Goal: Check status: Check status

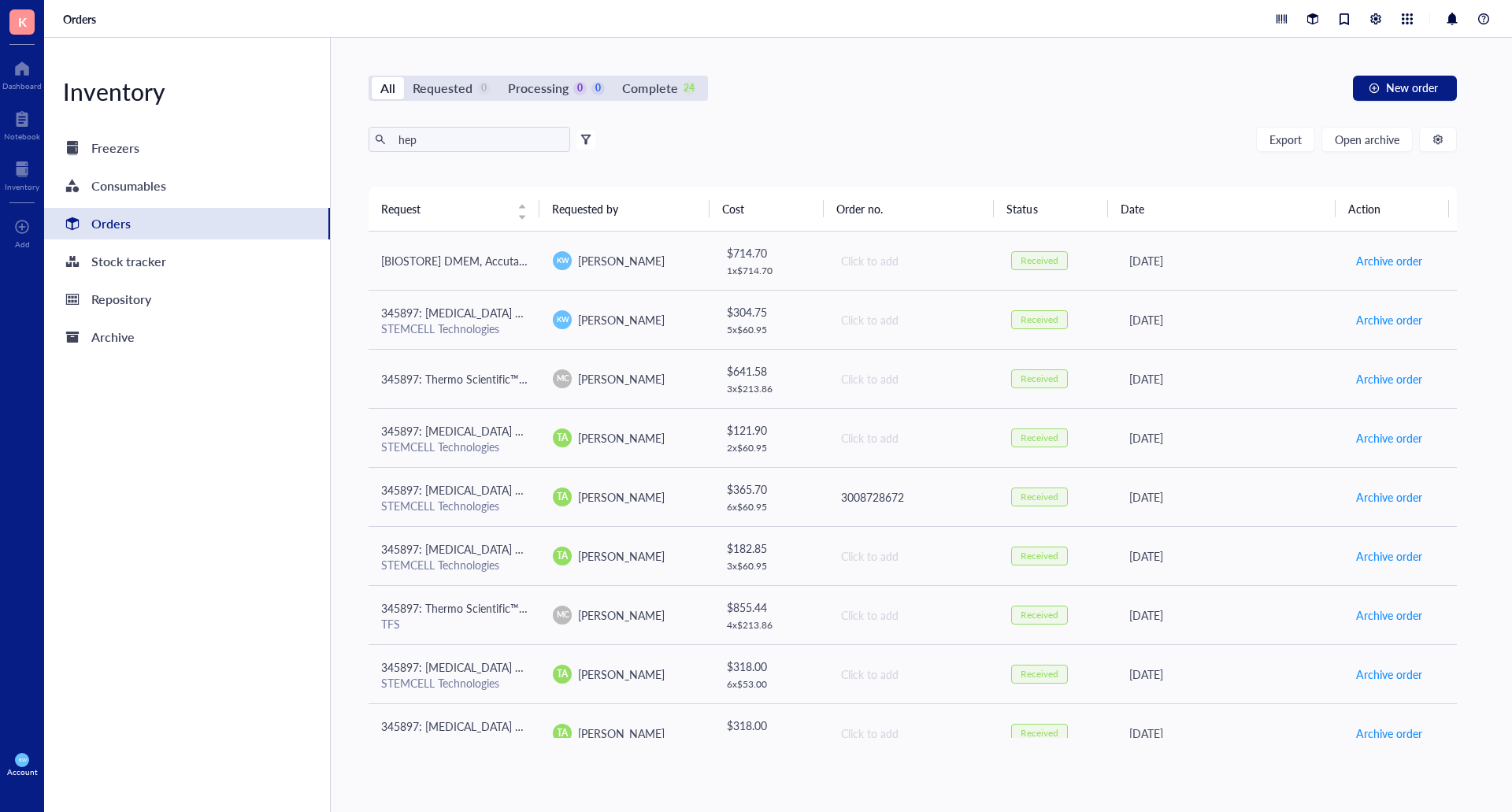
click at [175, 223] on div "Orders" at bounding box center [187, 224] width 286 height 31
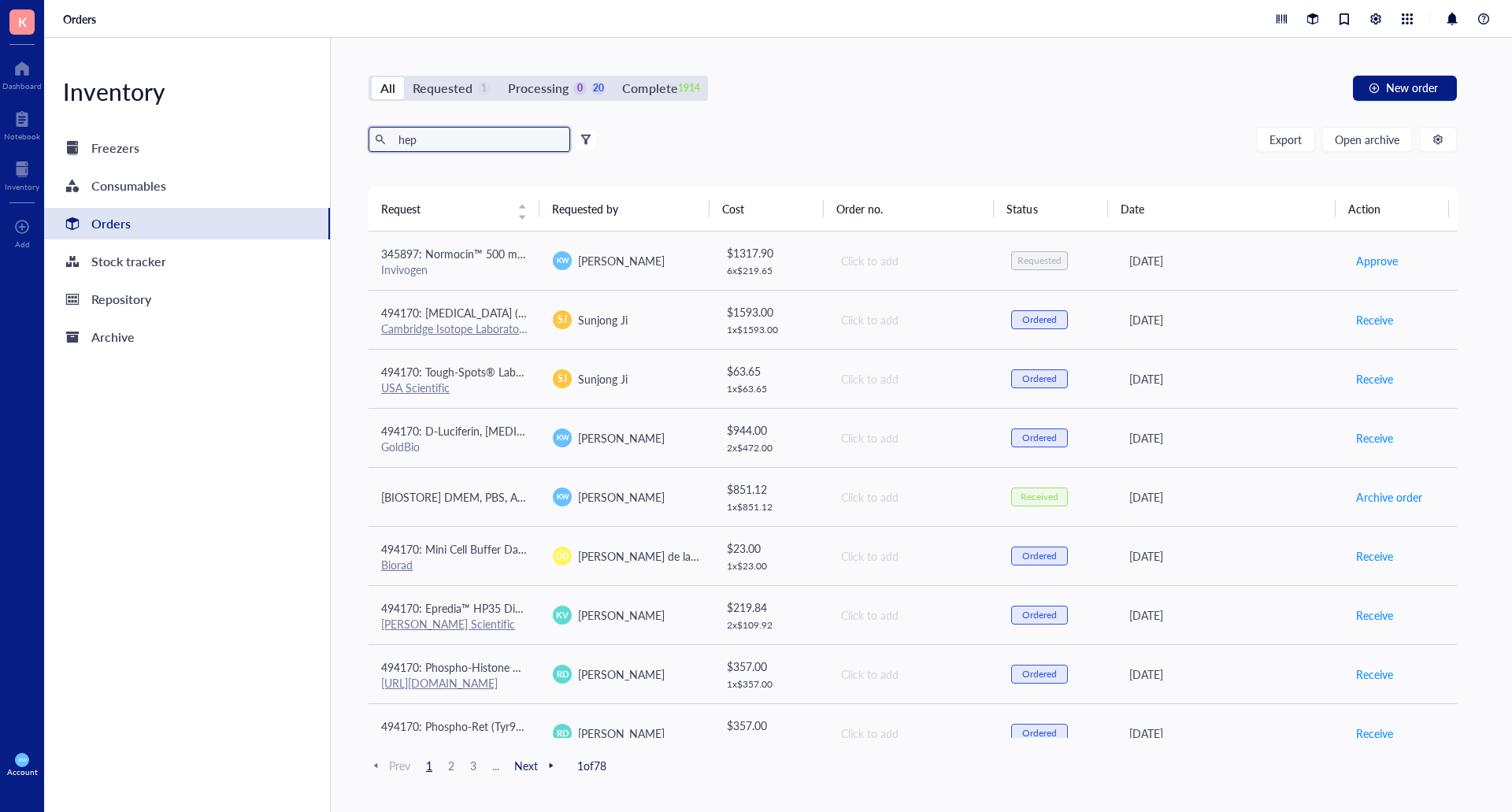
click at [457, 139] on input "hep" at bounding box center [477, 139] width 172 height 24
click at [432, 83] on div "Requested" at bounding box center [442, 88] width 60 height 22
click at [404, 77] on input "Requested 1" at bounding box center [404, 77] width 0 height 0
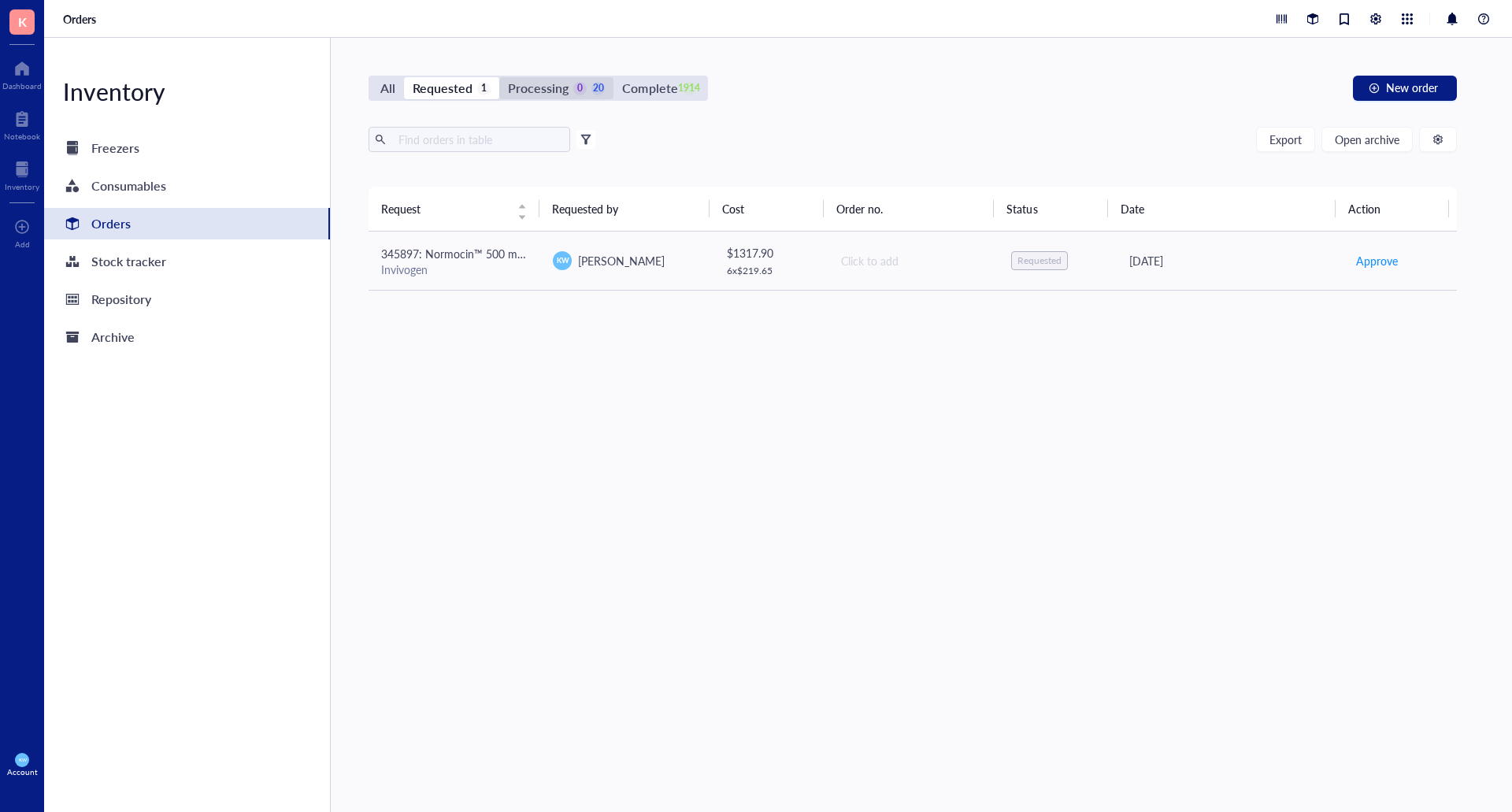
click at [546, 92] on div "Processing" at bounding box center [539, 88] width 61 height 22
click at [499, 77] on input "Processing 0 20" at bounding box center [499, 77] width 0 height 0
